Goal: Navigation & Orientation: Find specific page/section

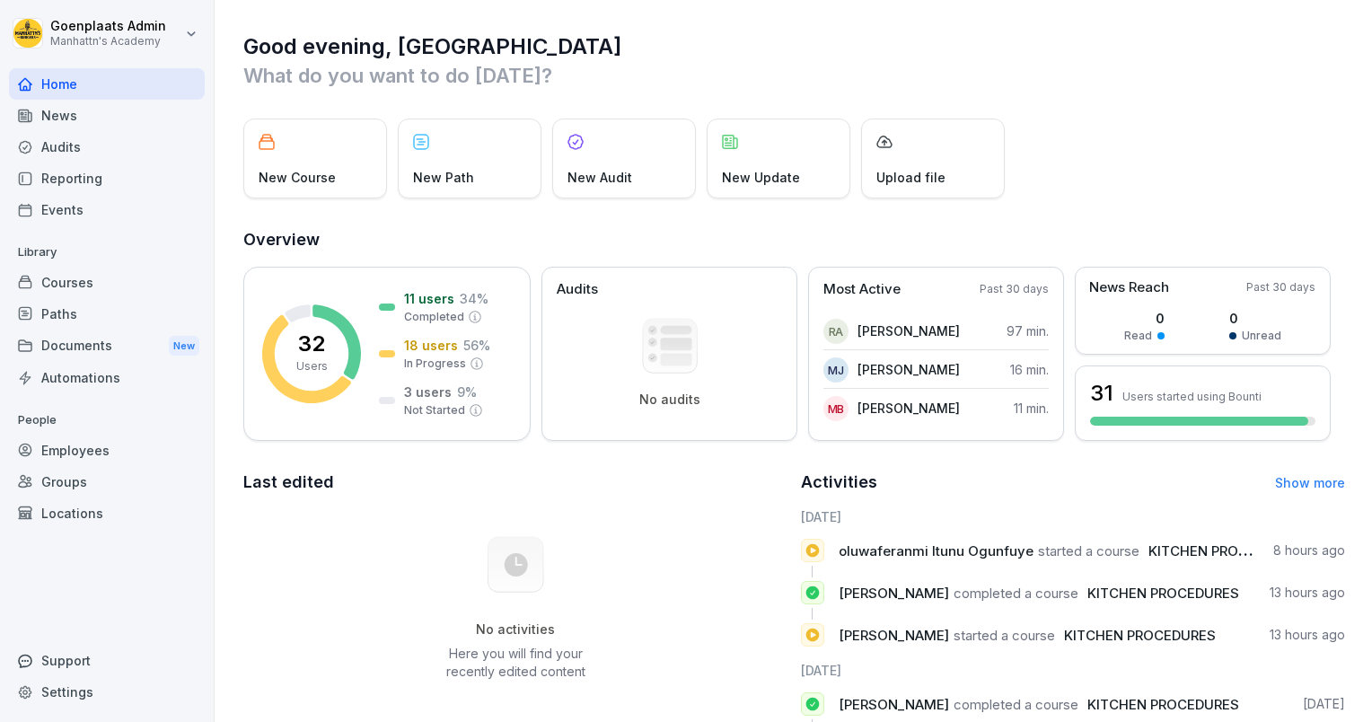
click at [75, 213] on div "Events" at bounding box center [107, 209] width 196 height 31
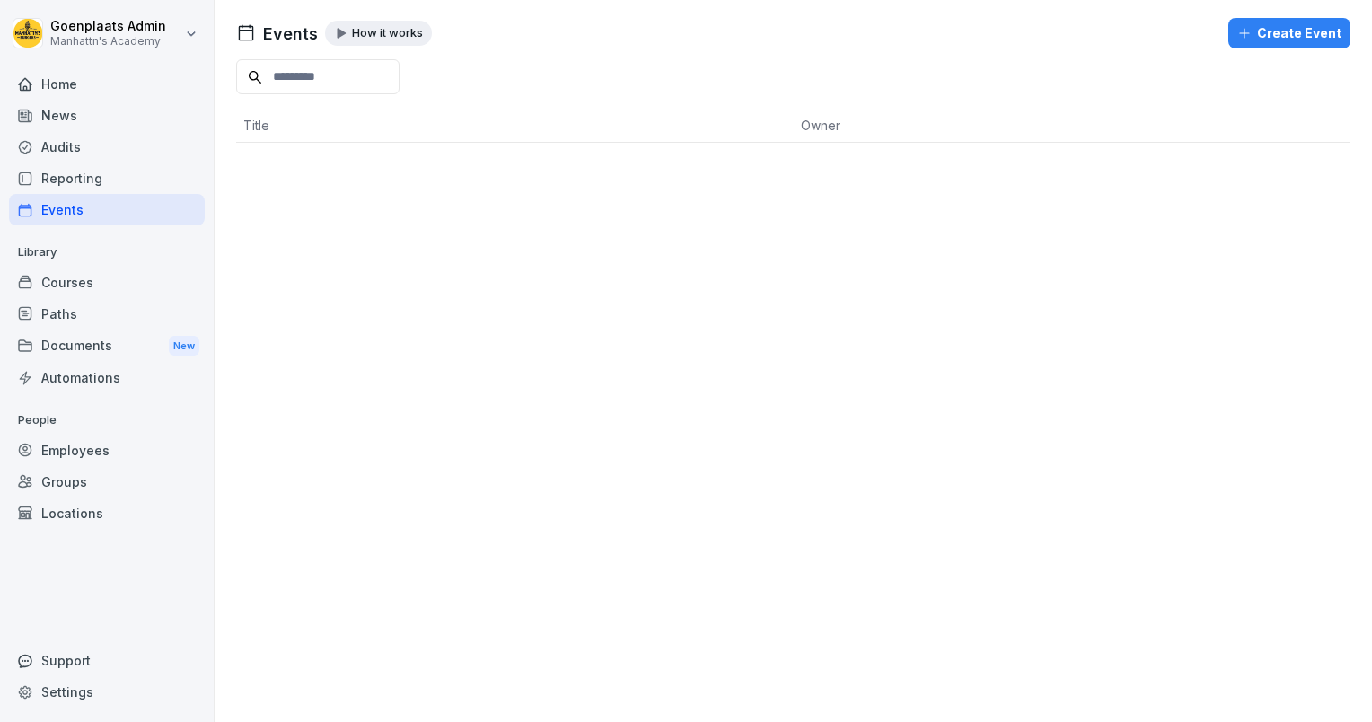
click at [90, 205] on div "Events" at bounding box center [107, 209] width 196 height 31
click at [74, 147] on div "Audits" at bounding box center [107, 146] width 196 height 31
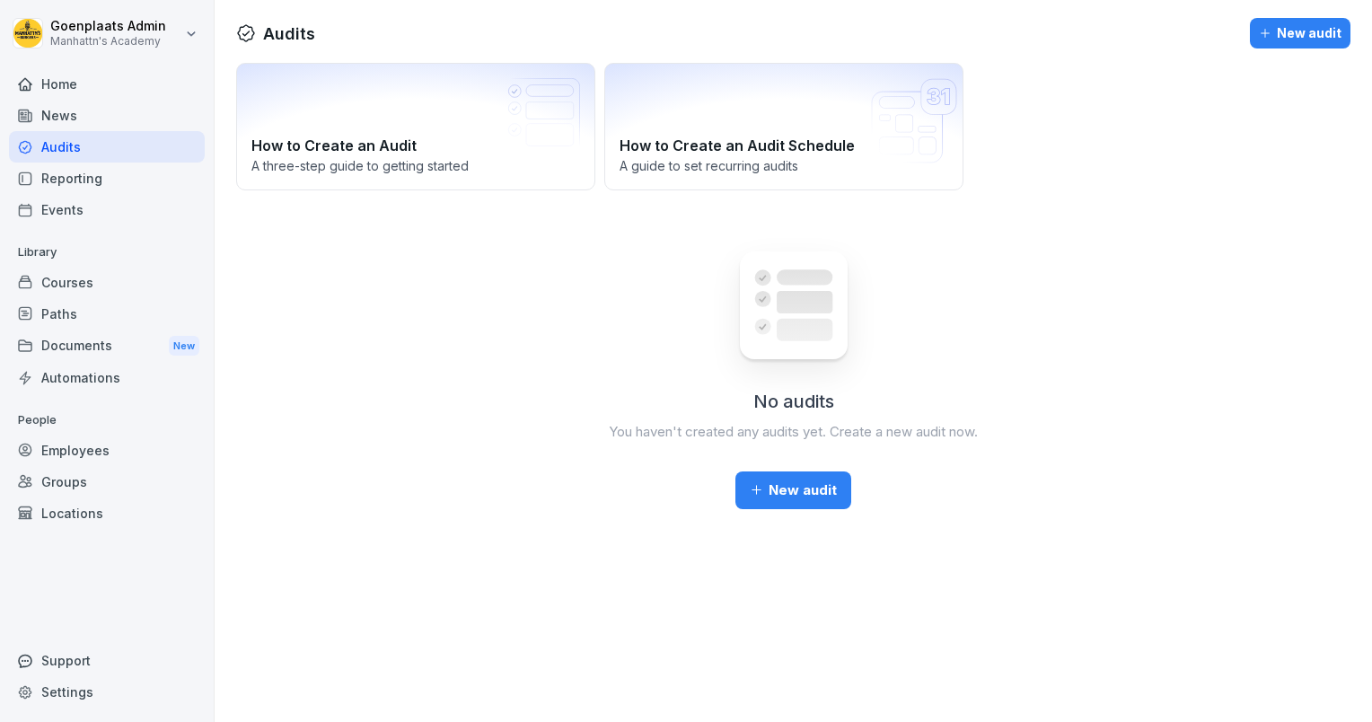
click at [73, 219] on div "Events" at bounding box center [107, 209] width 196 height 31
